Goal: Task Accomplishment & Management: Complete application form

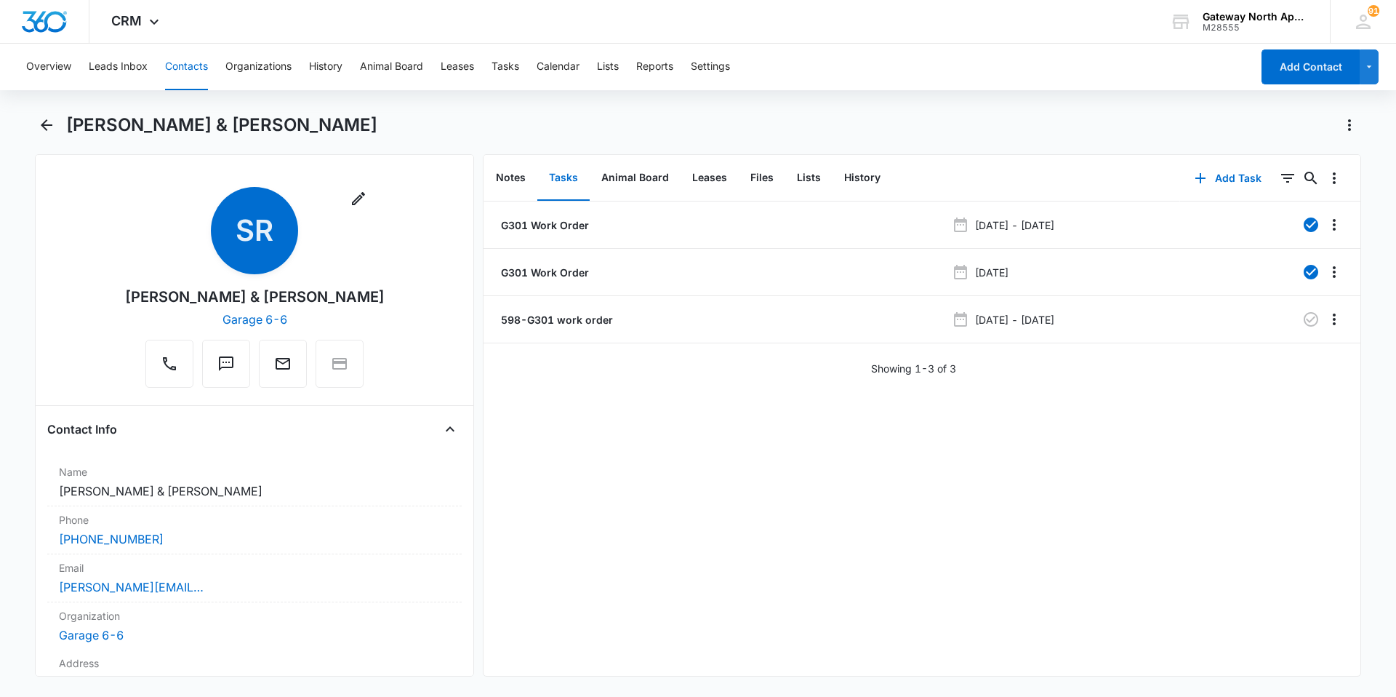
click at [33, 133] on main "[PERSON_NAME] & [PERSON_NAME] Remove SR [PERSON_NAME] & [PERSON_NAME] Garage 6-…" at bounding box center [698, 403] width 1396 height 580
click at [39, 129] on icon "Back" at bounding box center [46, 124] width 17 height 17
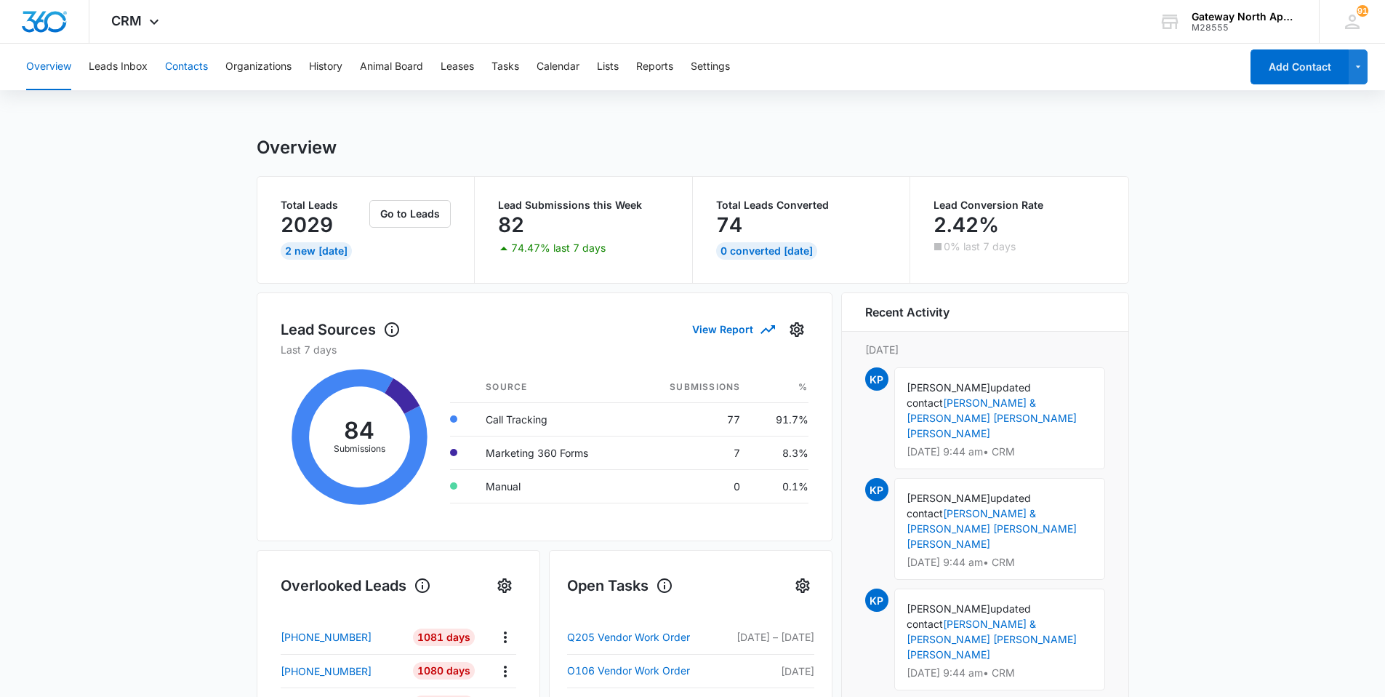
drag, startPoint x: 191, startPoint y: 57, endPoint x: 193, endPoint y: 49, distance: 8.3
click at [191, 54] on button "Contacts" at bounding box center [186, 67] width 43 height 47
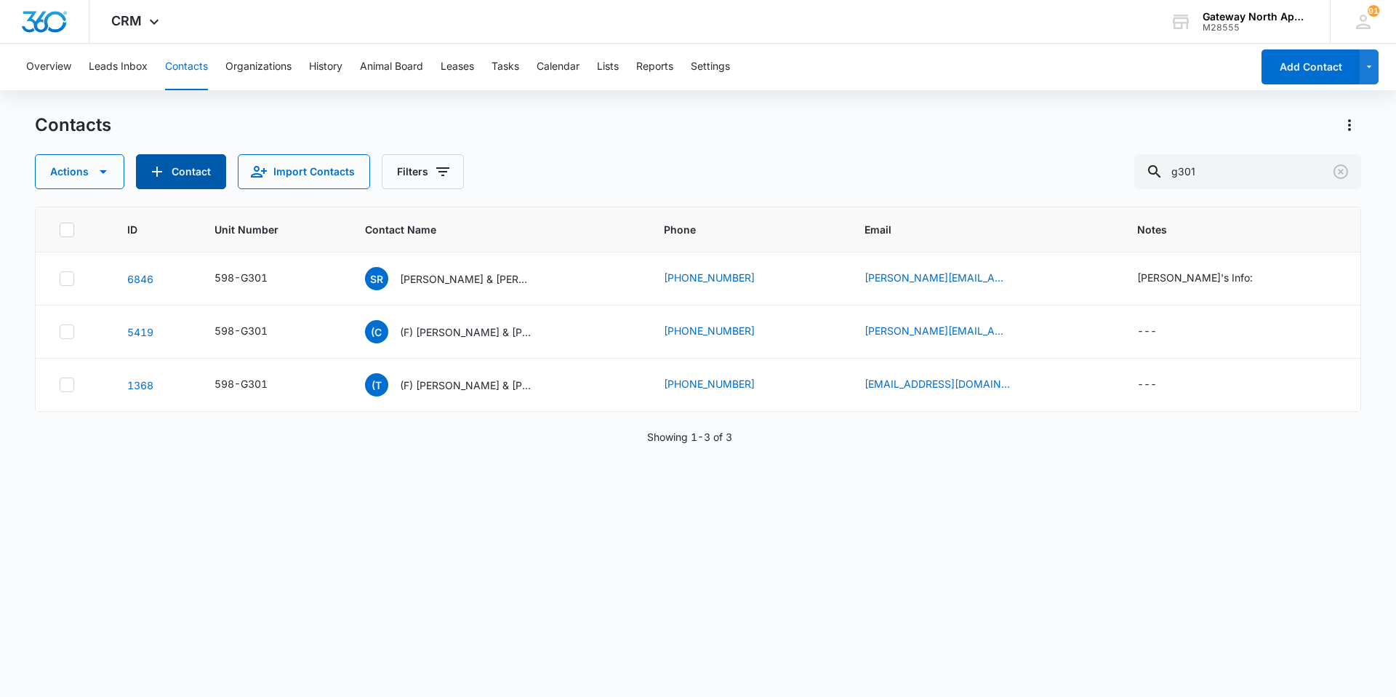
click at [170, 157] on button "Contact" at bounding box center [181, 171] width 90 height 35
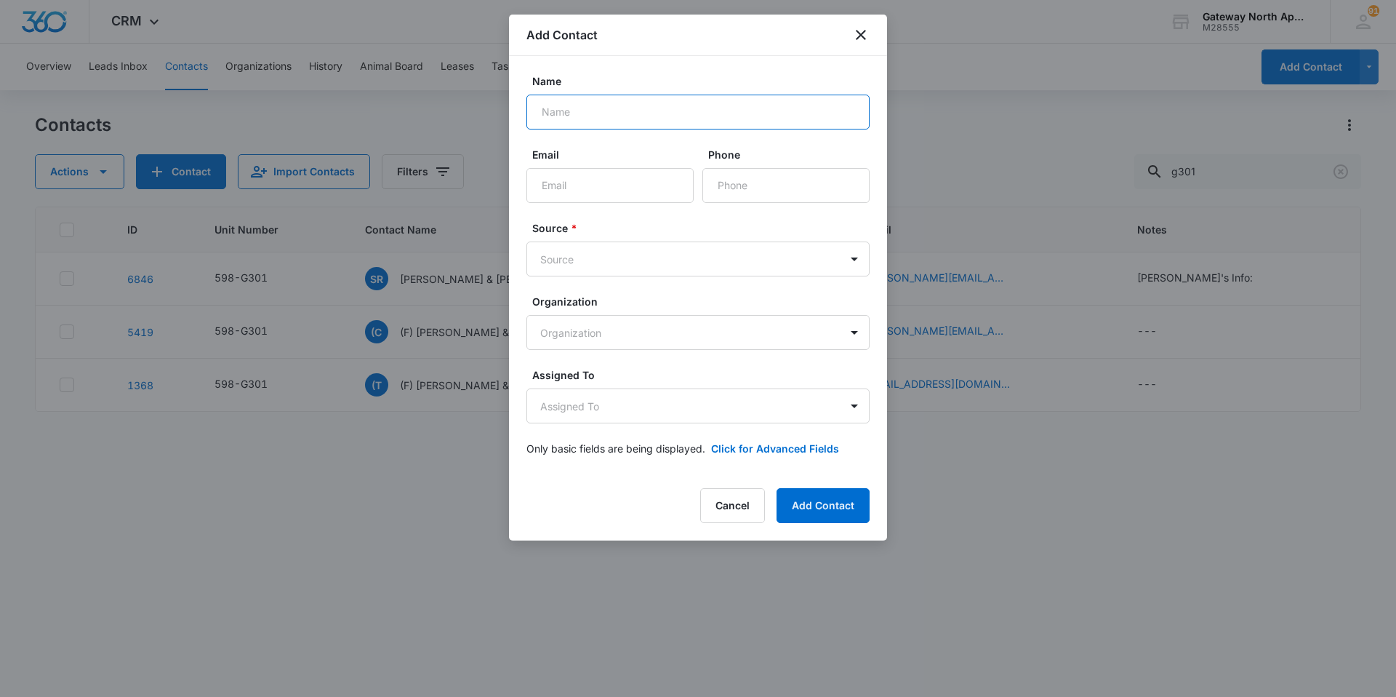
click at [630, 113] on input "Name" at bounding box center [697, 112] width 343 height 35
type input "[PERSON_NAME] [PERSON_NAME] & [PERSON_NAME]"
click at [618, 179] on input "Email" at bounding box center [609, 185] width 167 height 35
click at [640, 187] on input "Email" at bounding box center [609, 185] width 167 height 35
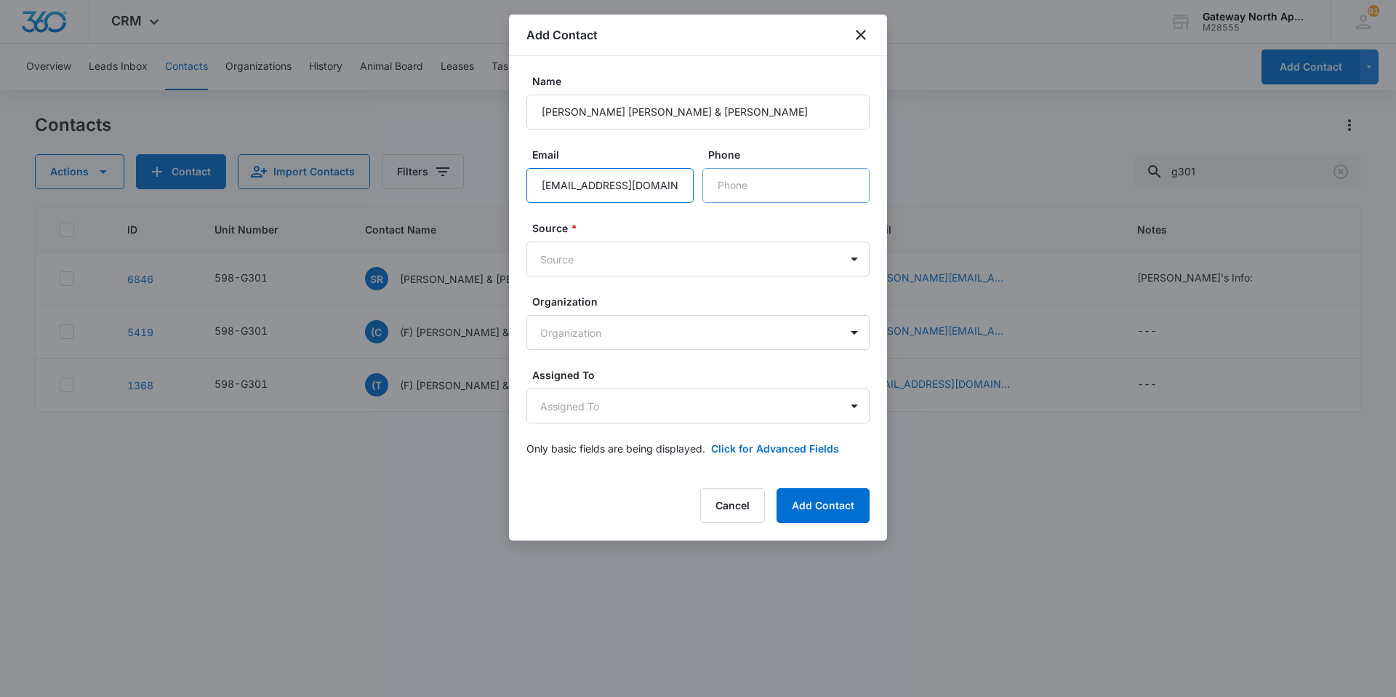
type input "[EMAIL_ADDRESS][DOMAIN_NAME]"
click at [745, 192] on input "Phone" at bounding box center [785, 185] width 167 height 35
type input "[PHONE_NUMBER]"
click at [870, 261] on div "Name [PERSON_NAME] [PERSON_NAME] & [PERSON_NAME] Email [EMAIL_ADDRESS][DOMAIN_N…" at bounding box center [698, 264] width 378 height 417
click at [869, 260] on body "CRM Apps Reputation Websites Forms CRM Email Social Content Ads Intelligence Fi…" at bounding box center [698, 348] width 1396 height 697
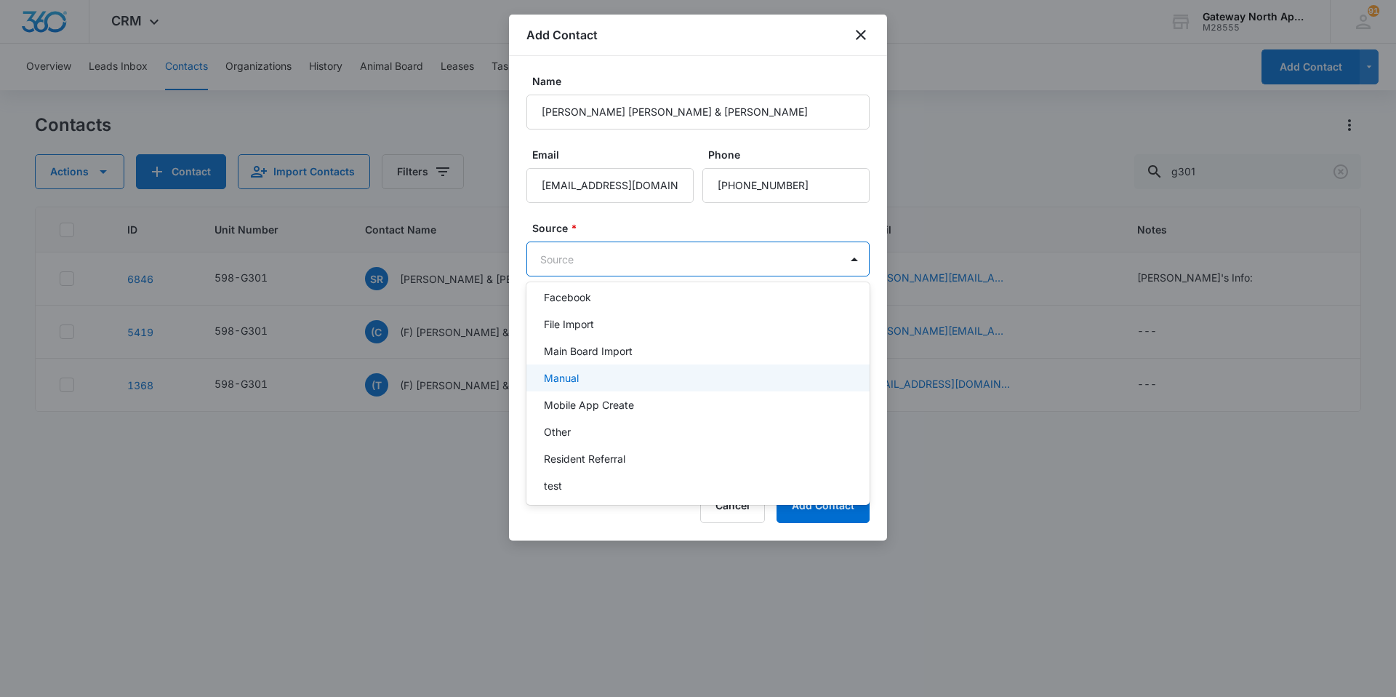
scroll to position [218, 0]
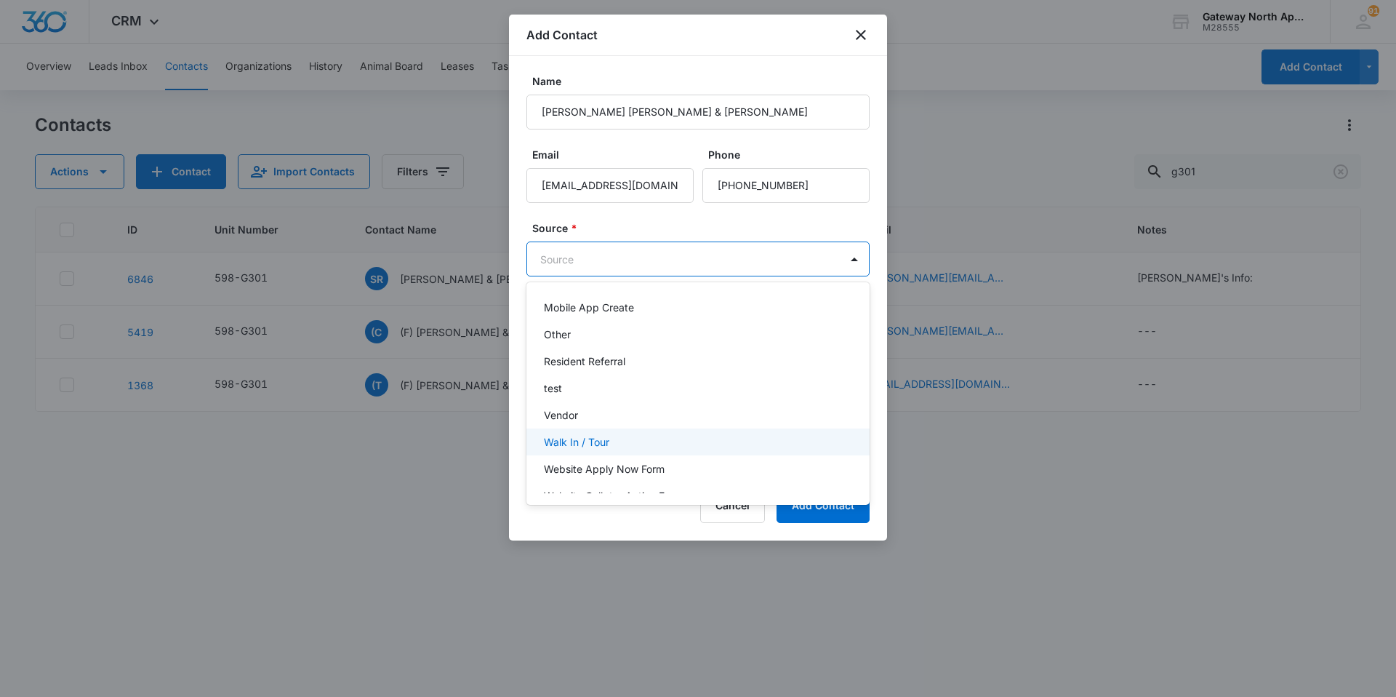
click at [634, 437] on div "Walk In / Tour" at bounding box center [696, 441] width 305 height 15
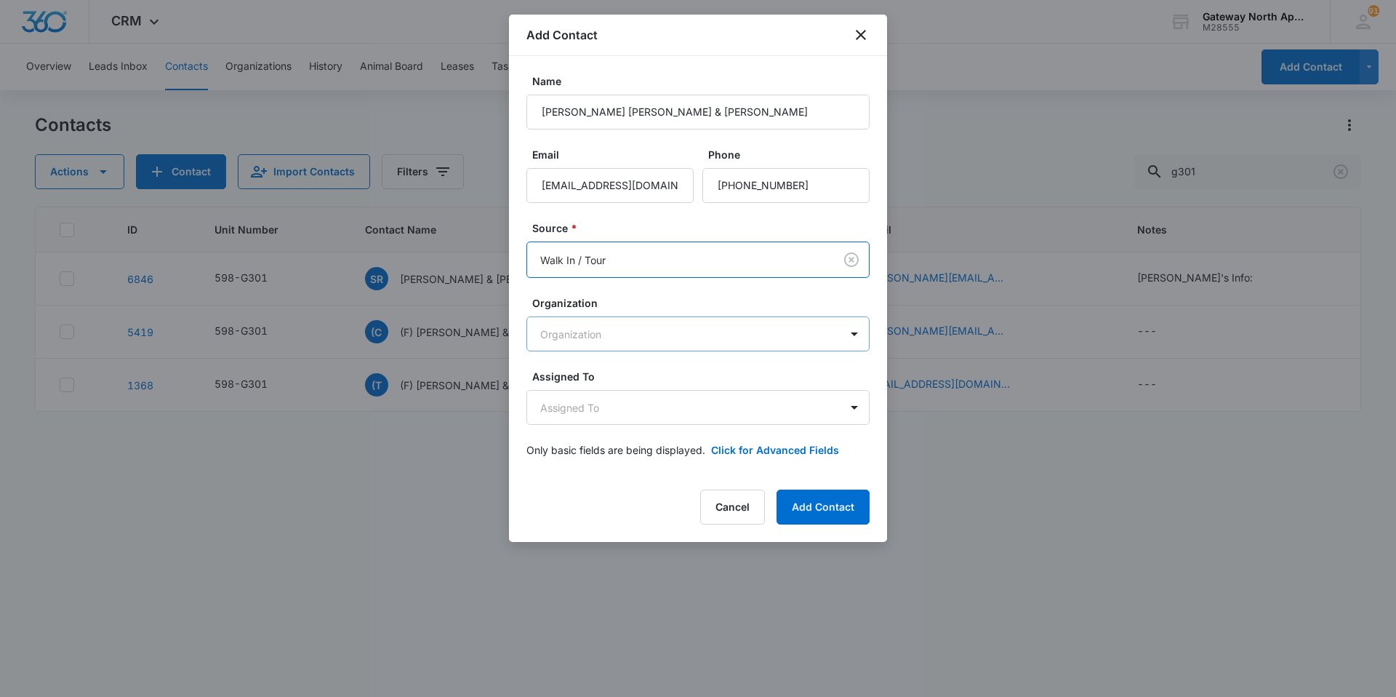
click at [827, 324] on body "CRM Apps Reputation Websites Forms CRM Email Social Content Ads Intelligence Fi…" at bounding box center [698, 348] width 1396 height 697
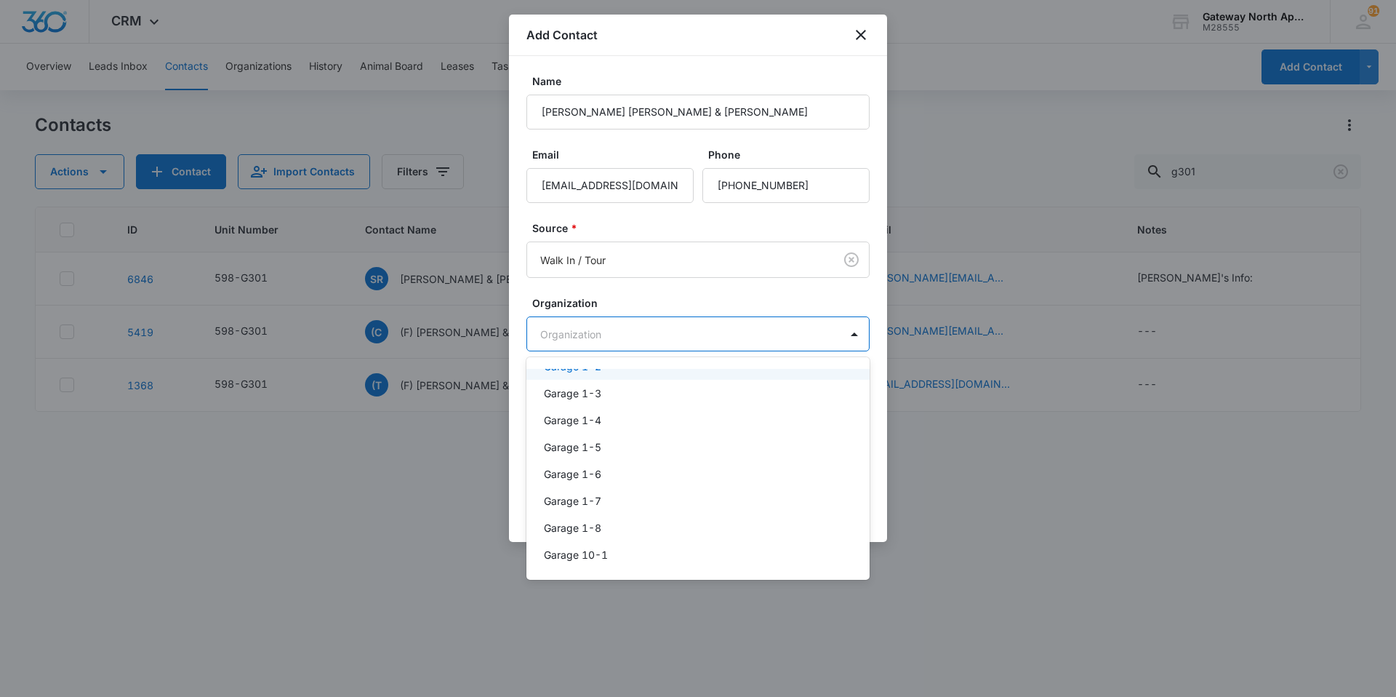
scroll to position [145, 0]
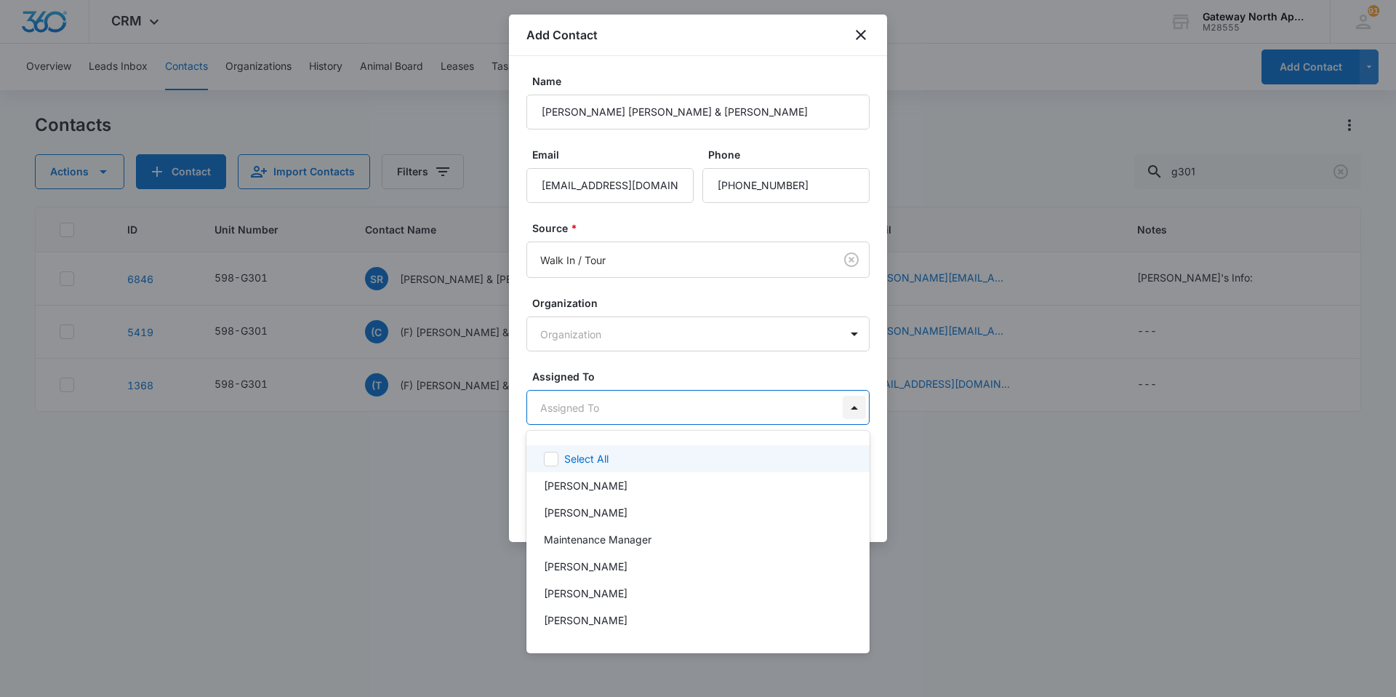
click at [859, 406] on body "CRM Apps Reputation Websites Forms CRM Email Social Content Ads Intelligence Fi…" at bounding box center [698, 348] width 1396 height 697
click at [878, 403] on div at bounding box center [698, 348] width 1396 height 697
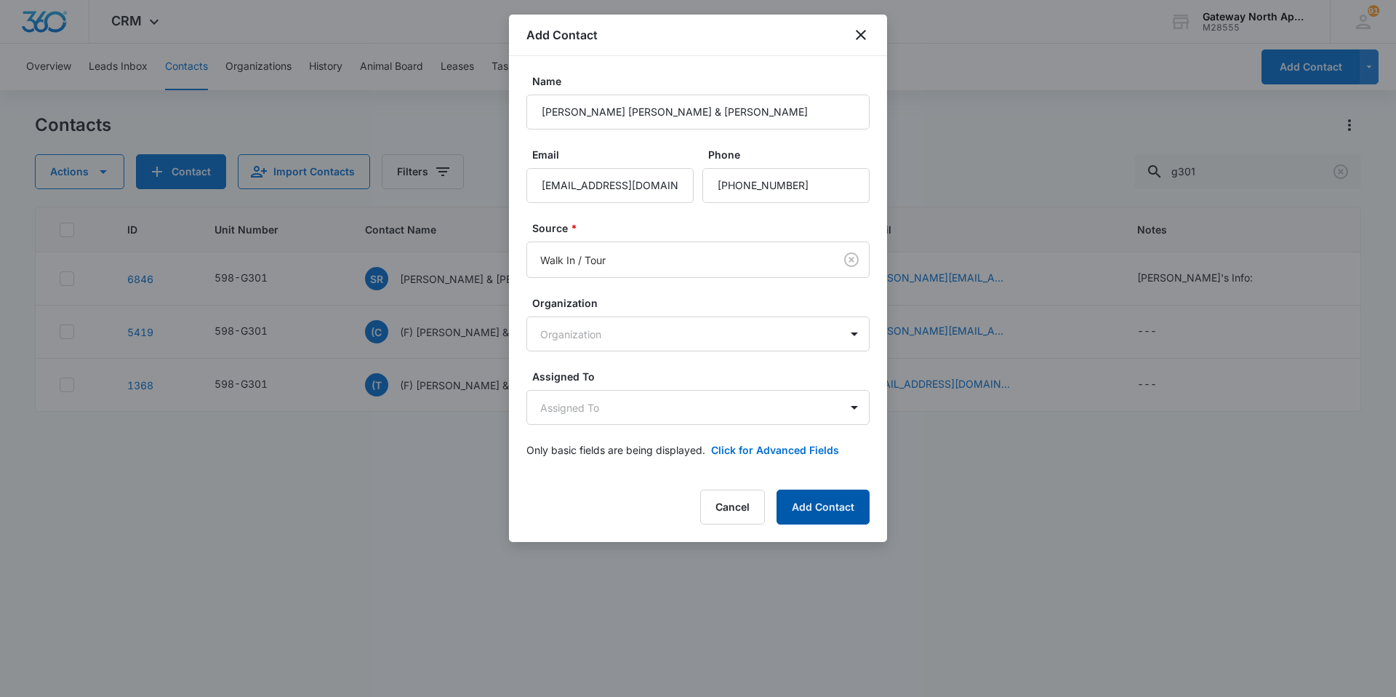
click at [849, 506] on button "Add Contact" at bounding box center [823, 506] width 93 height 35
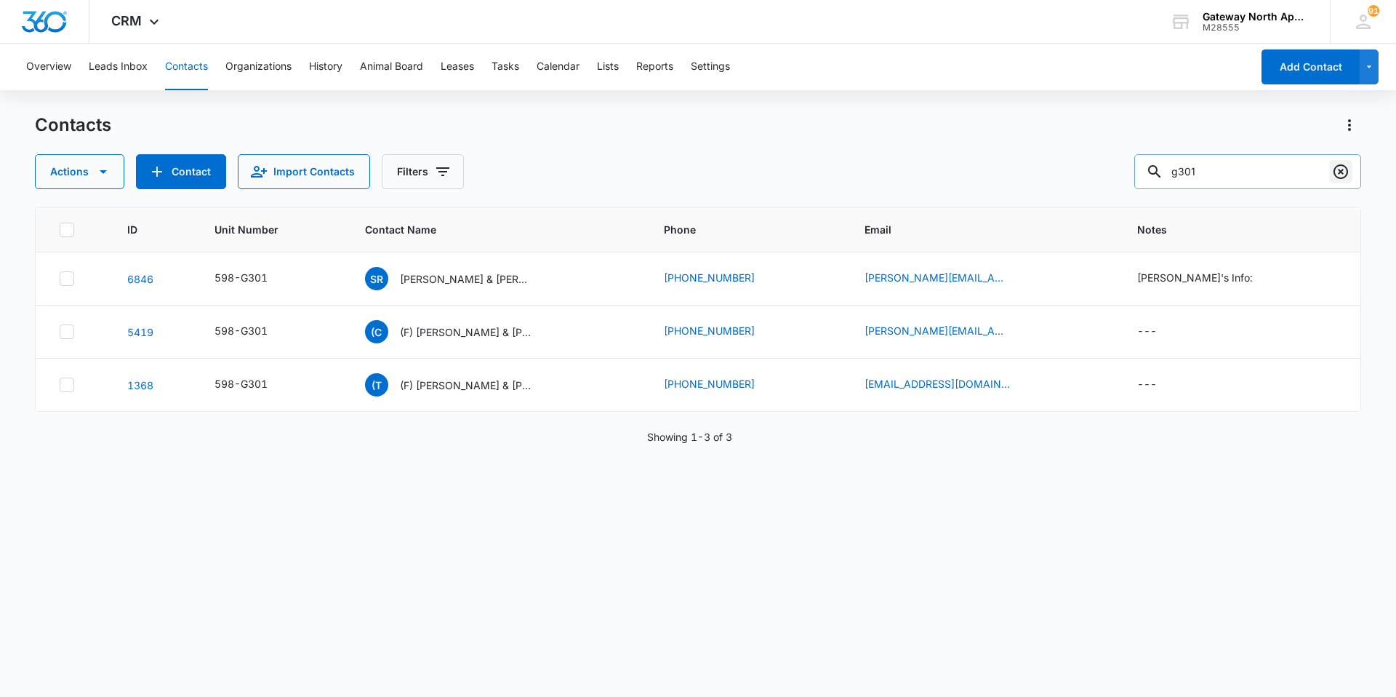
click at [1347, 175] on icon "Clear" at bounding box center [1340, 171] width 15 height 15
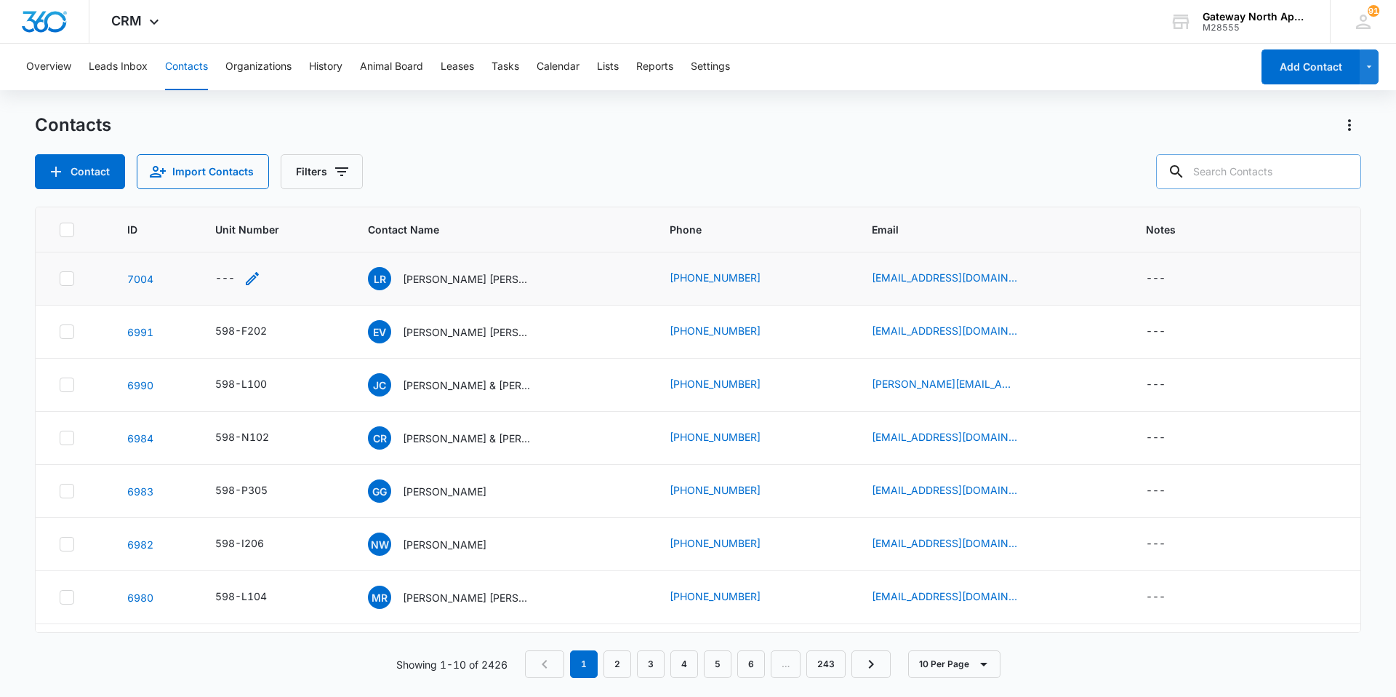
click at [244, 281] on div "---" at bounding box center [238, 278] width 46 height 17
click at [254, 183] on input "Unit Number" at bounding box center [247, 185] width 183 height 35
type input "598-J201"
click at [312, 232] on button "Save" at bounding box center [317, 231] width 43 height 28
click at [1267, 177] on input "text" at bounding box center [1258, 171] width 205 height 35
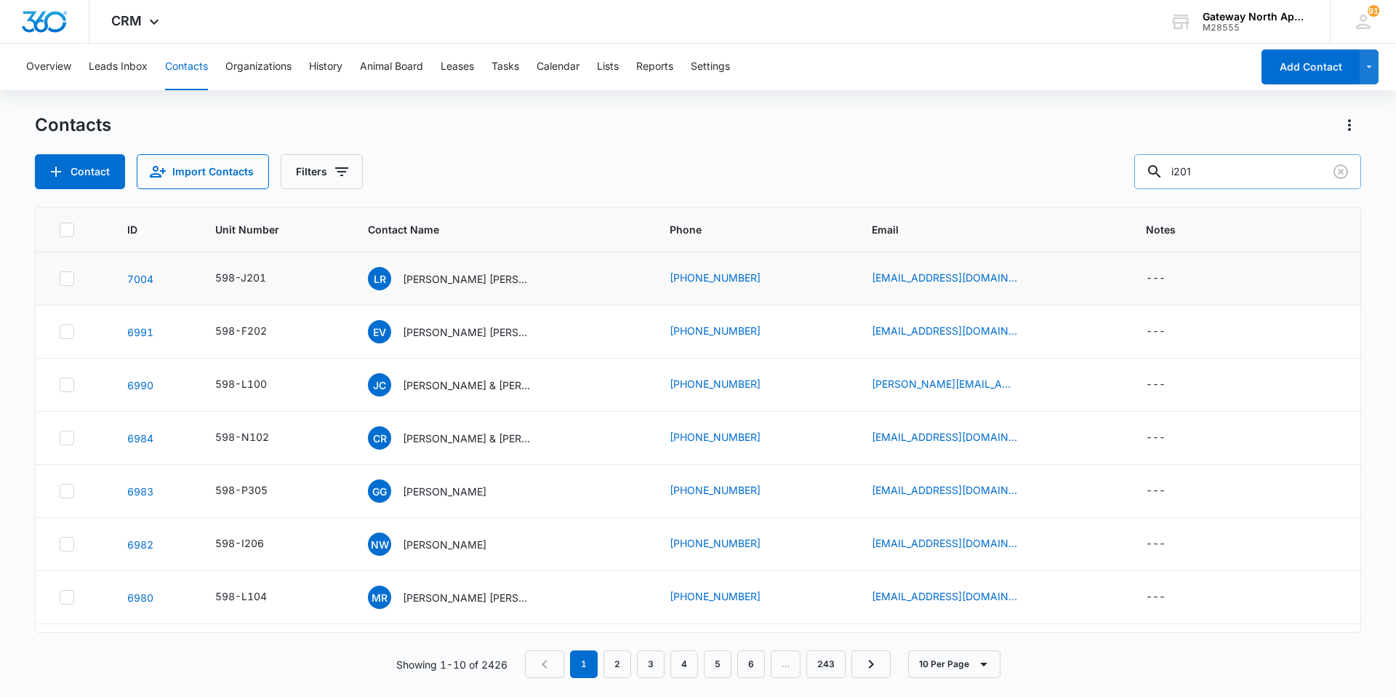
type input "i201"
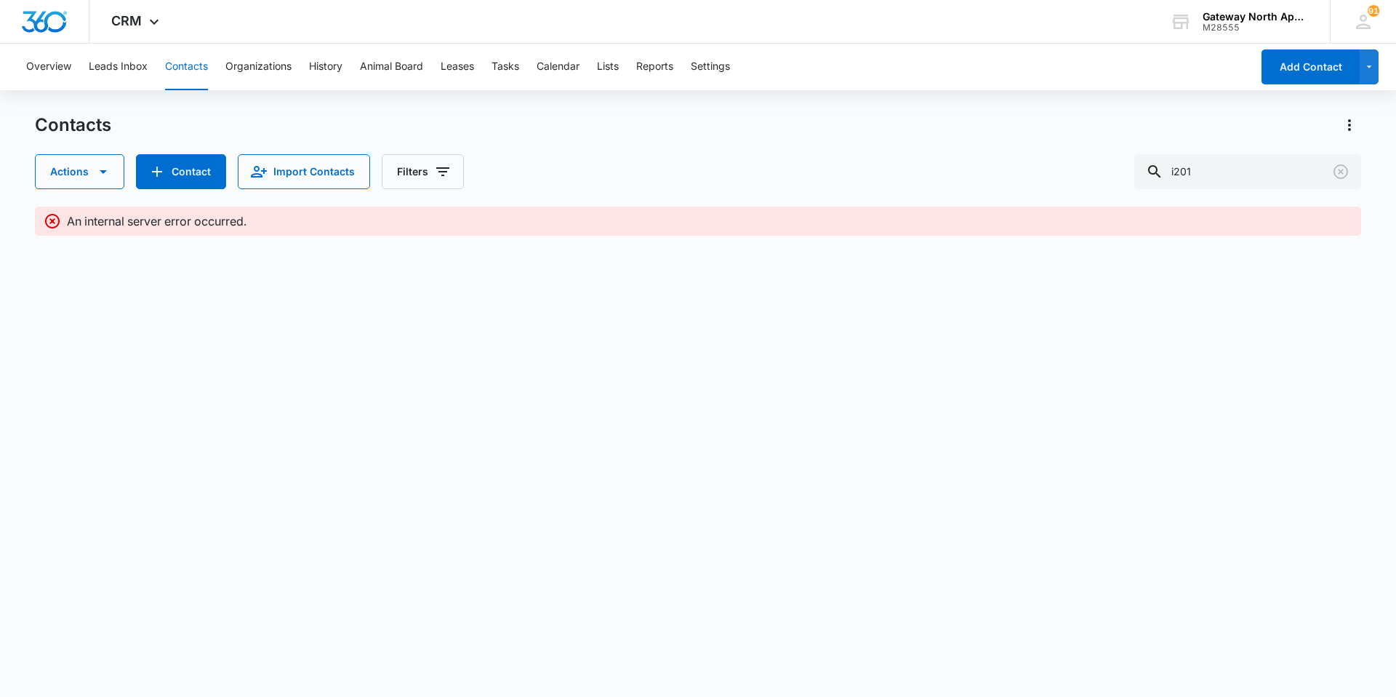
click at [322, 335] on body "CRM Apps Reputation Websites Forms CRM Email Social Content Ads Intelligence Fi…" at bounding box center [698, 348] width 1396 height 697
